Goal: Find specific page/section: Find specific page/section

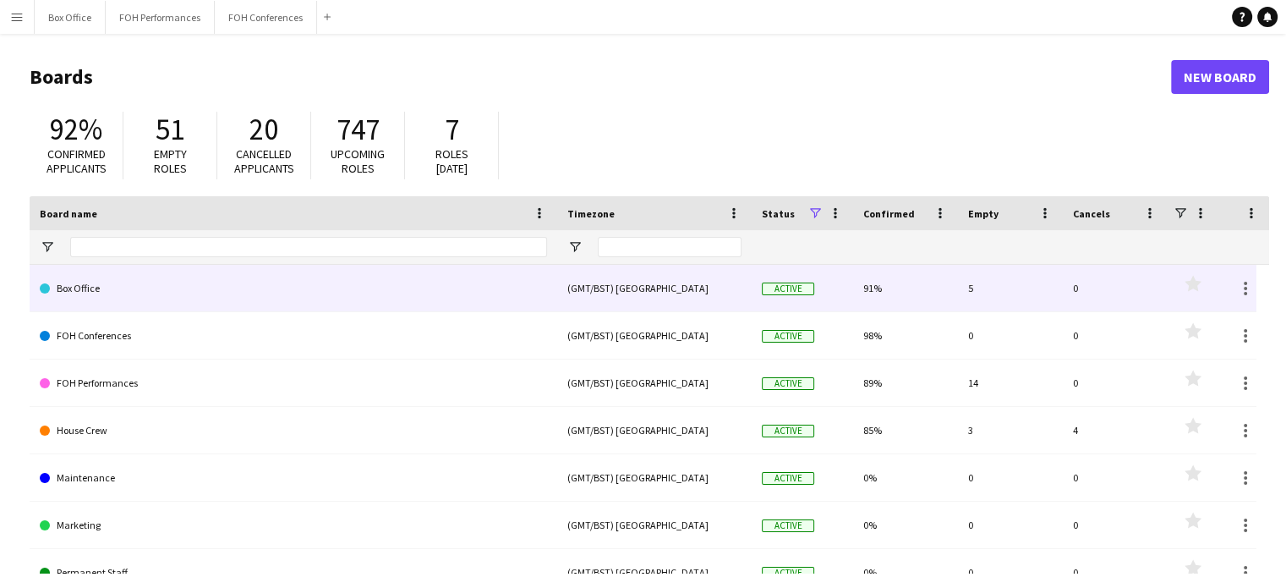
click at [178, 283] on link "Box Office" at bounding box center [293, 288] width 507 height 47
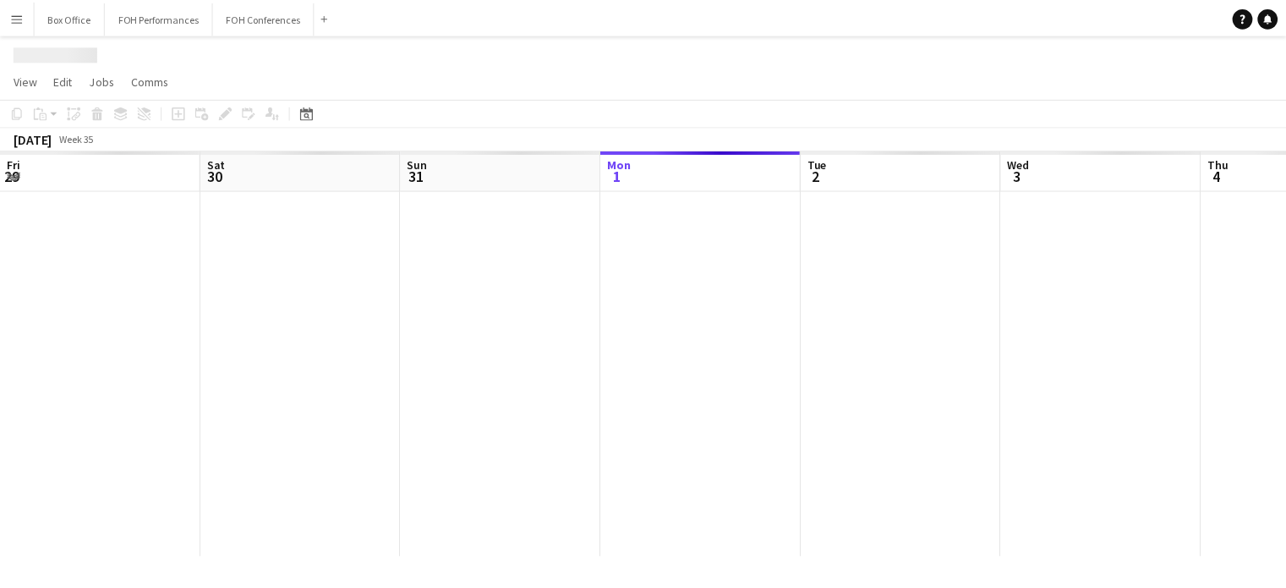
scroll to position [0, 404]
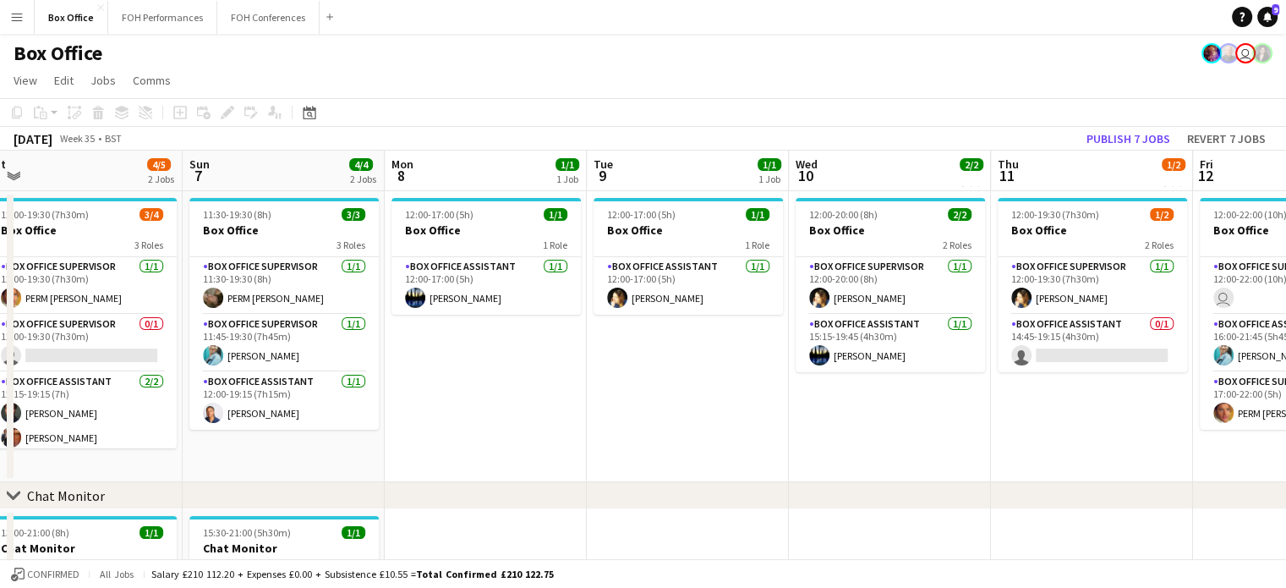
drag, startPoint x: 1163, startPoint y: 183, endPoint x: 15, endPoint y: 227, distance: 1149.1
click at [15, 227] on app-calendar-viewport "Tue 2 2/2 1 Job Wed 3 1/1 1 Job Thu 4 2/2 1 Job Fri 5 4/5 2 Jobs Sat 6 4/5 2 Jo…" at bounding box center [643, 409] width 1286 height 517
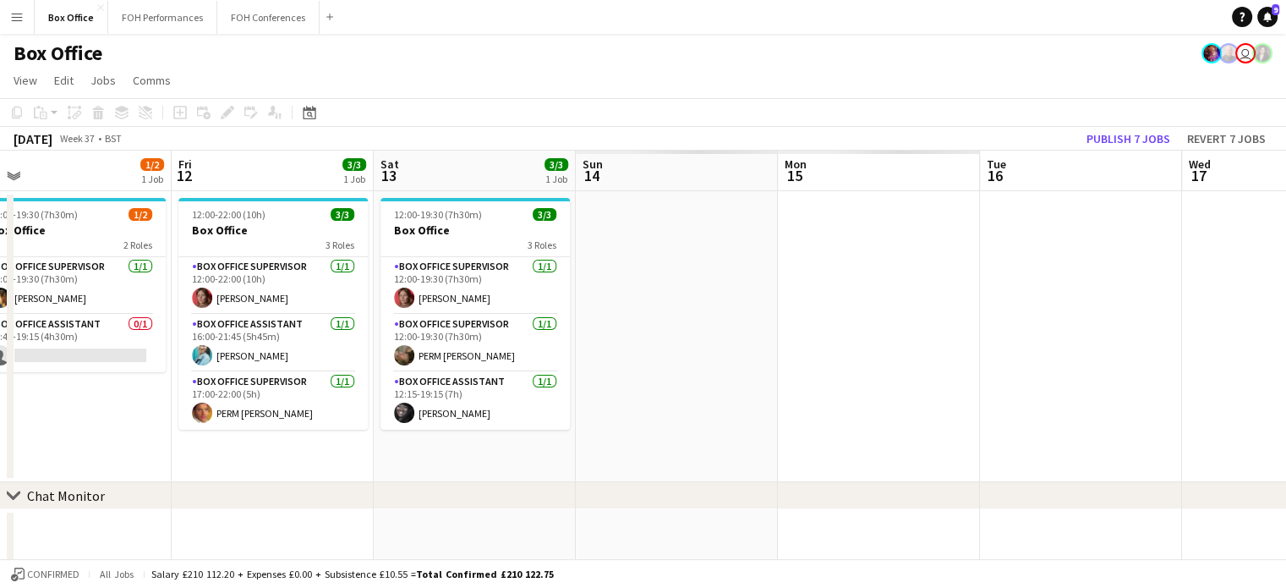
drag, startPoint x: 1221, startPoint y: 176, endPoint x: 0, endPoint y: 184, distance: 1221.0
click at [0, 184] on app-calendar-viewport "Sun 7 4/4 2 Jobs Mon 8 1/1 1 Job Tue 9 1/1 1 Job Wed 10 2/2 1 Job Thu 11 1/2 1 …" at bounding box center [643, 409] width 1286 height 517
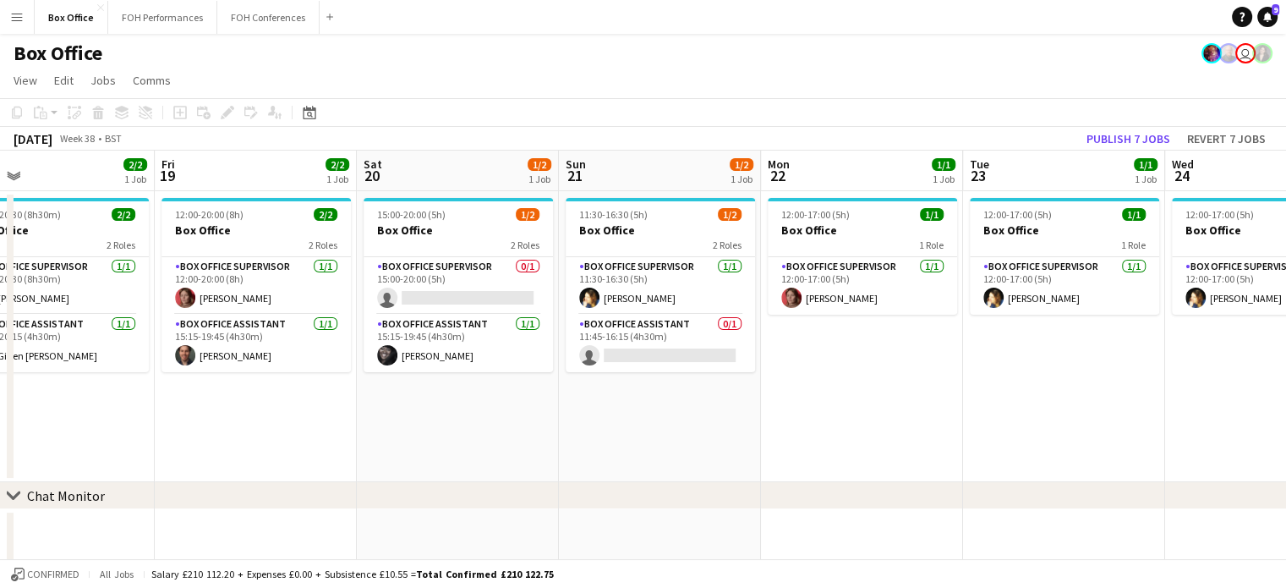
scroll to position [0, 642]
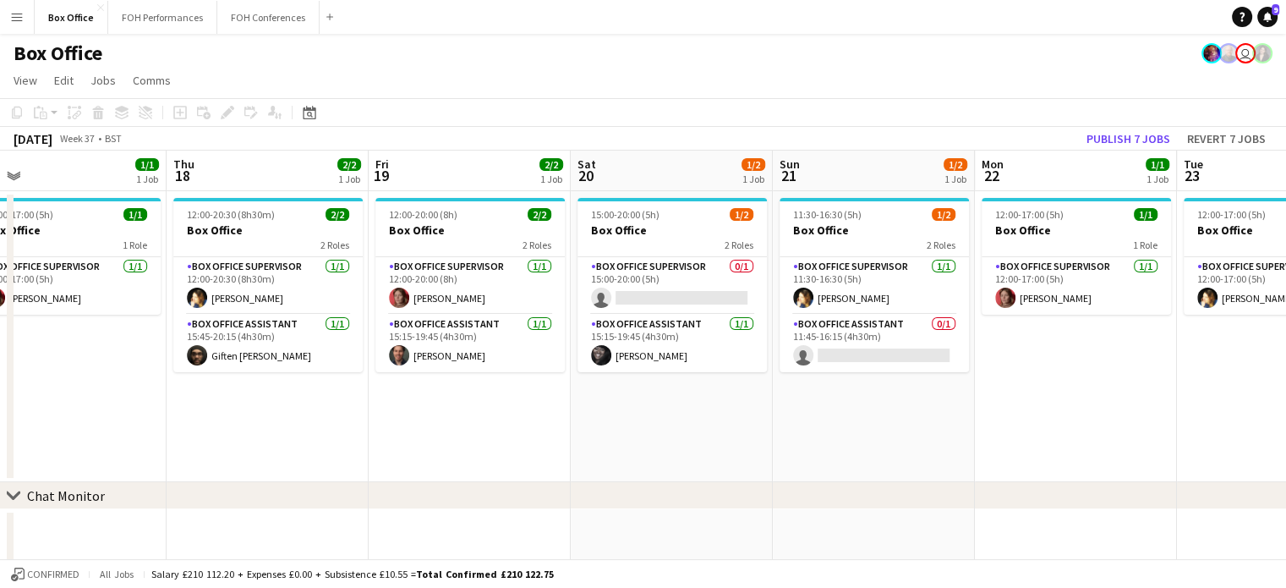
drag, startPoint x: 1157, startPoint y: 172, endPoint x: 56, endPoint y: 200, distance: 1101.3
click at [56, 200] on app-calendar-viewport "Sun 14 3/3 1 Job Mon 15 2/2 1 Job Tue 16 1/1 1 Job Wed 17 1/1 1 Job Thu 18 2/2 …" at bounding box center [643, 409] width 1286 height 517
